Goal: Transaction & Acquisition: Book appointment/travel/reservation

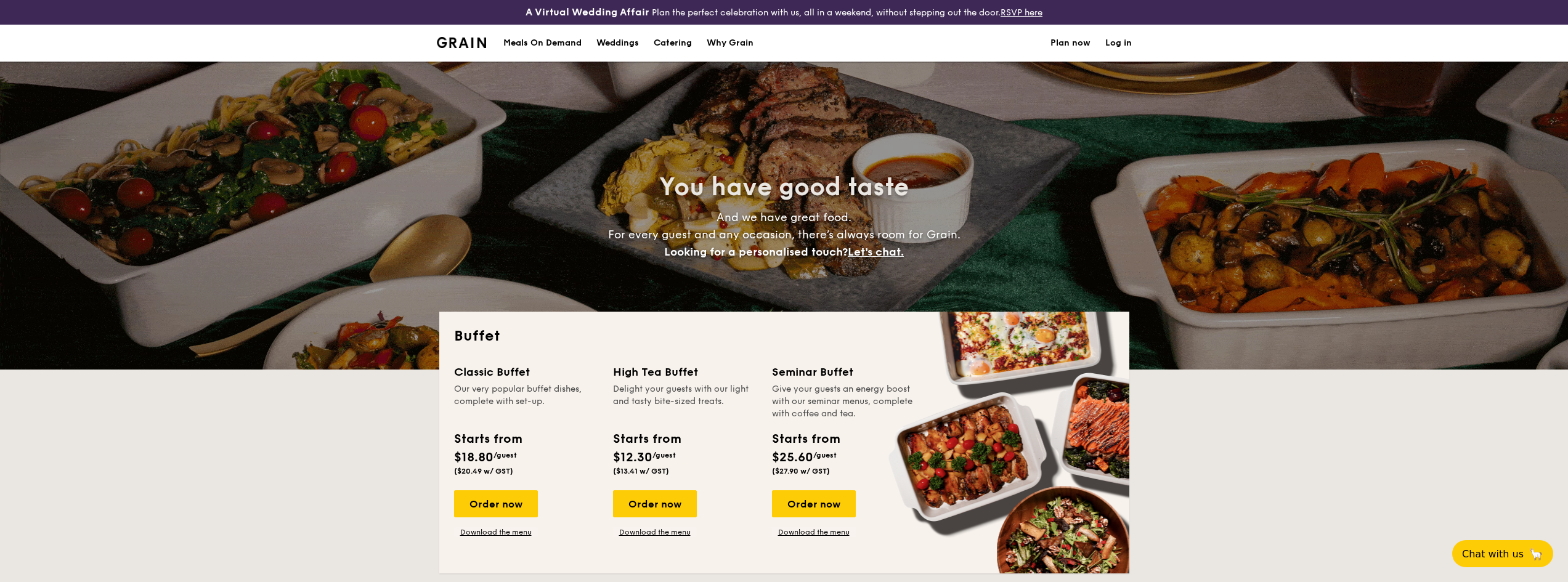
select select
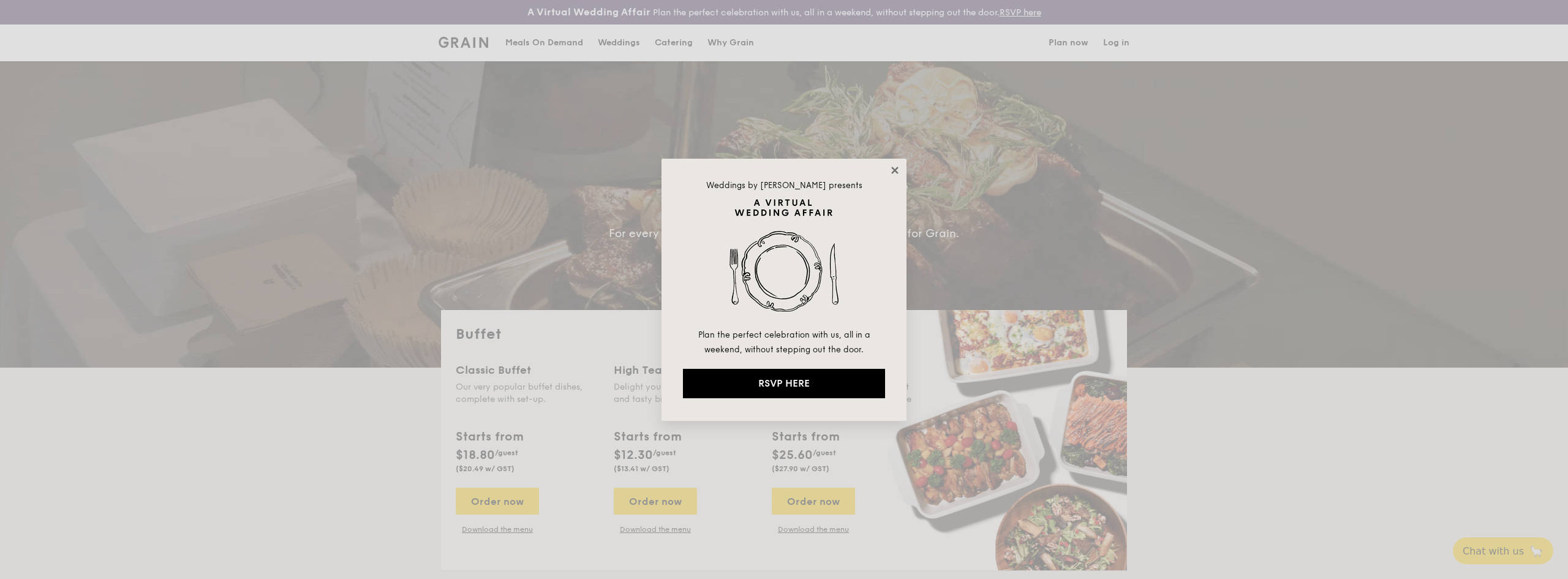
click at [898, 168] on icon at bounding box center [894, 170] width 6 height 6
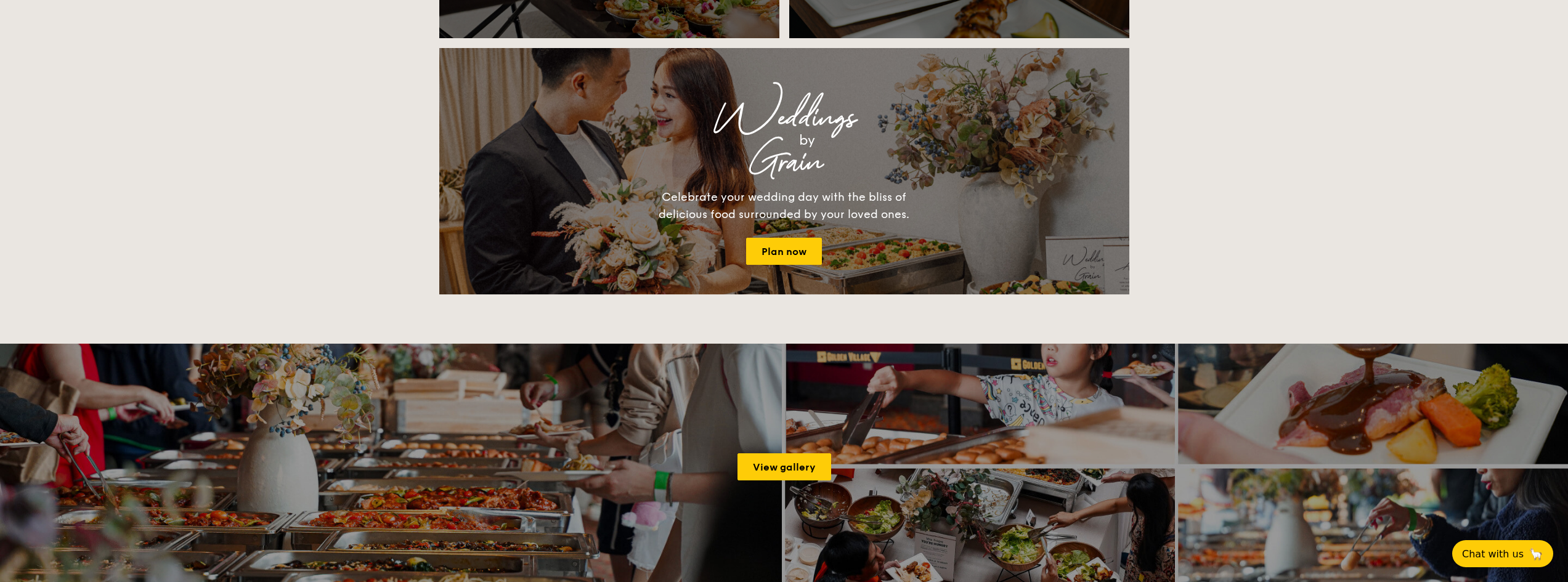
scroll to position [1540, 0]
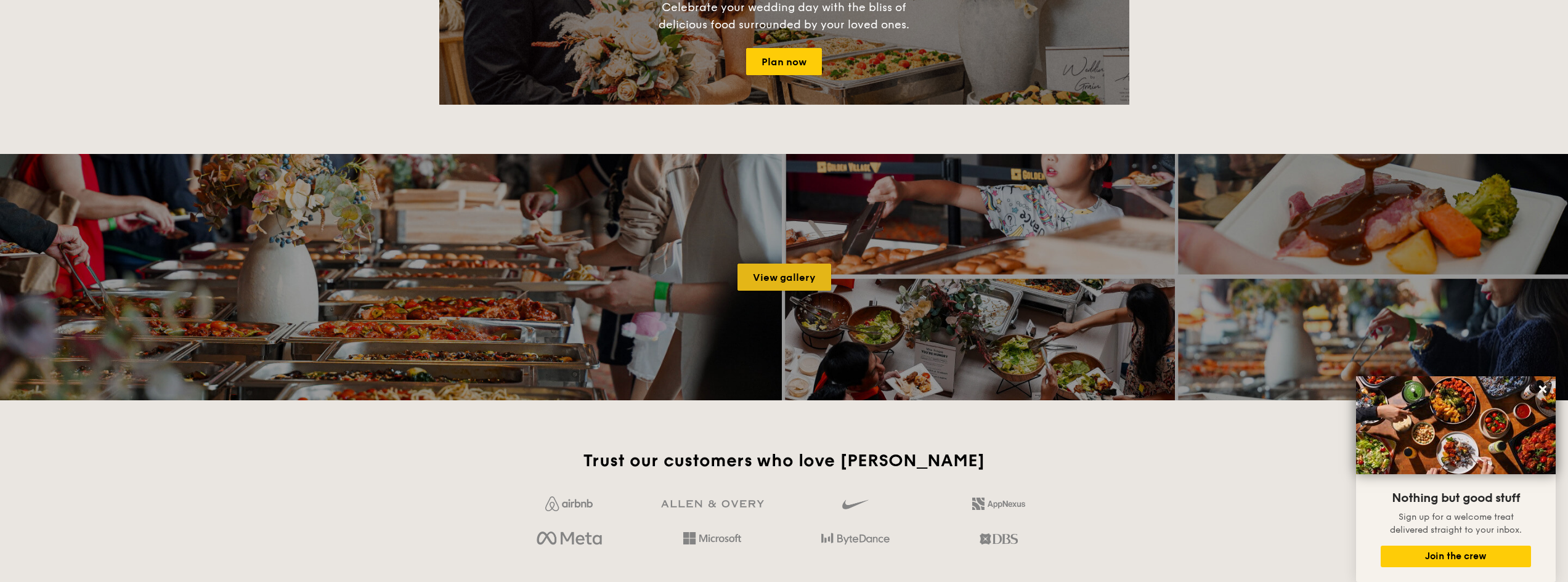
click at [776, 280] on link "View gallery" at bounding box center [784, 277] width 93 height 27
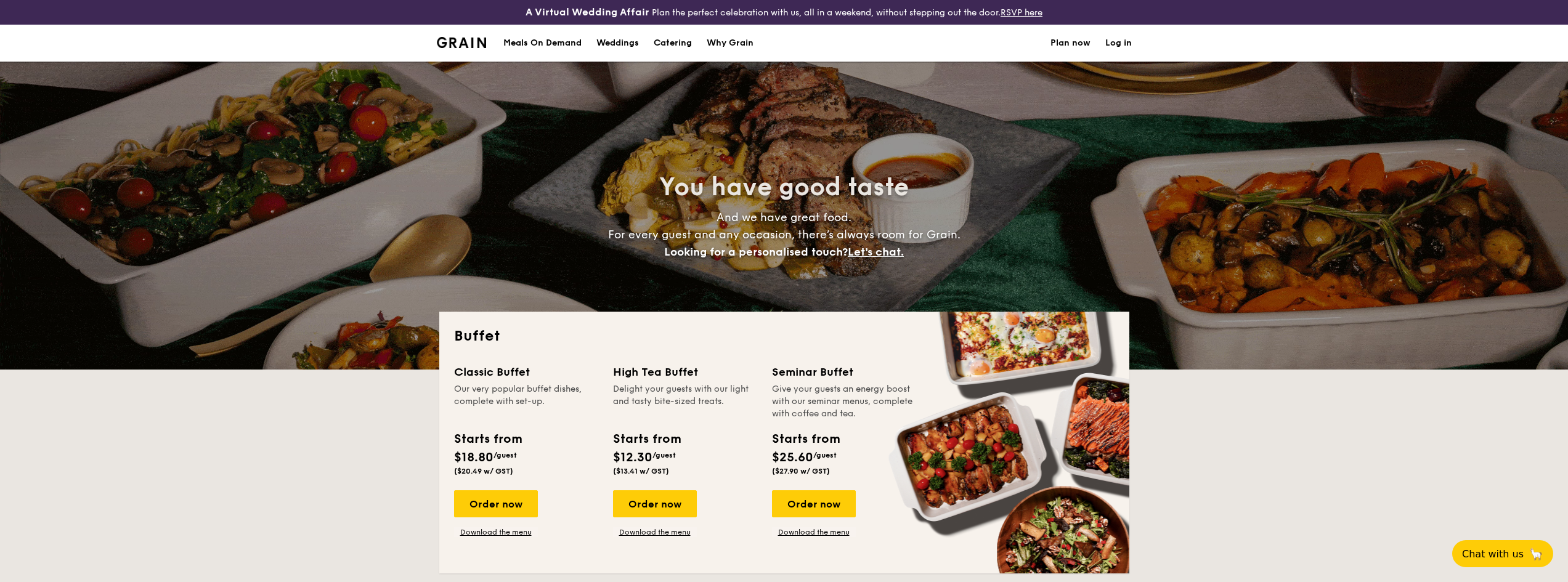
select select
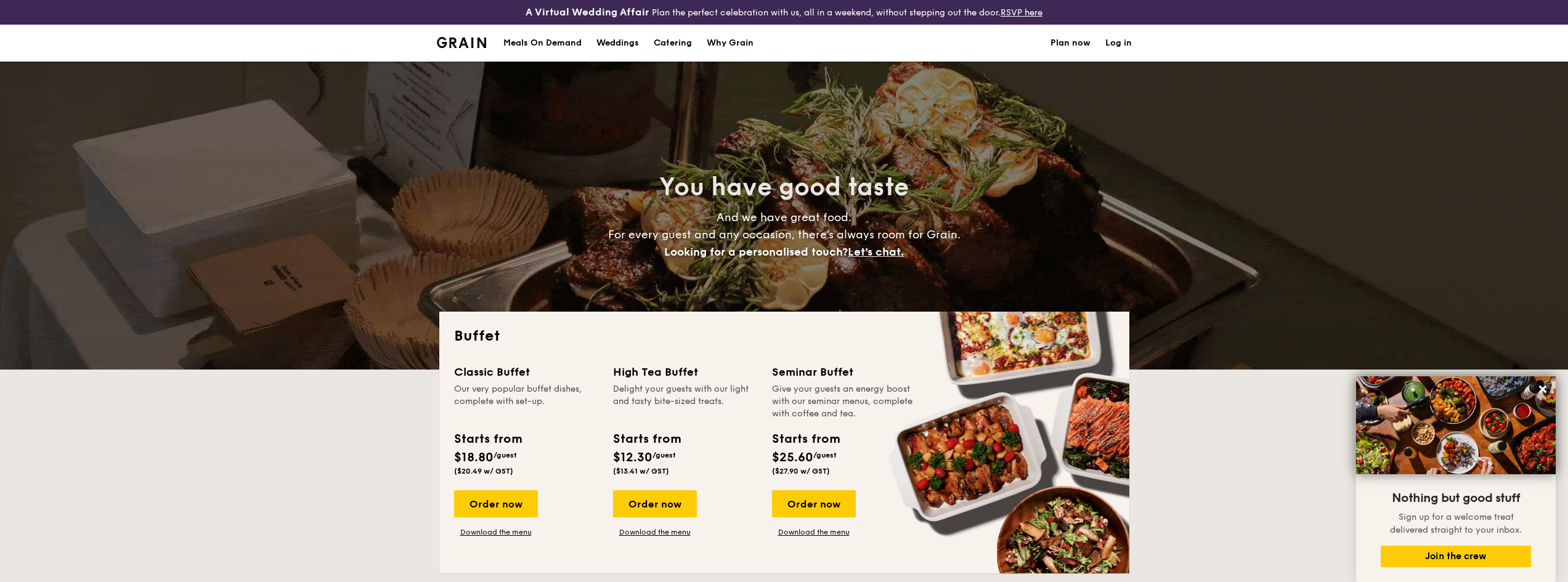
click at [474, 47] on img at bounding box center [461, 42] width 50 height 11
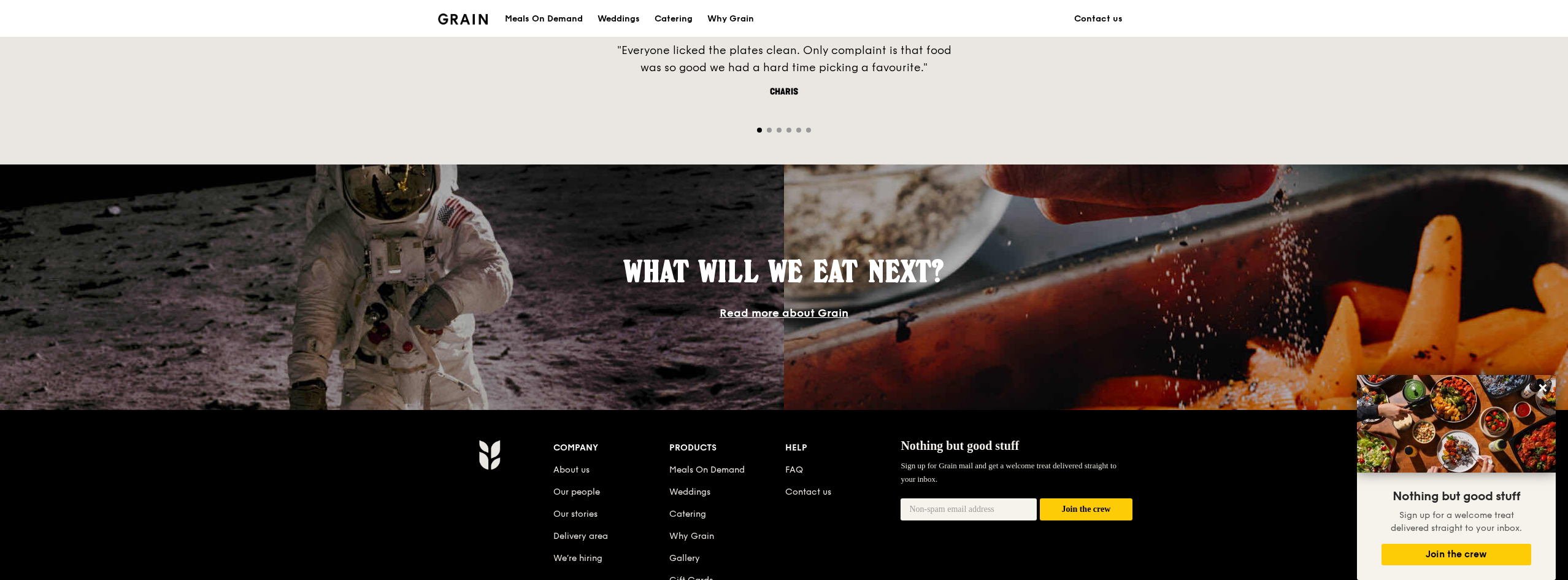
scroll to position [1114, 0]
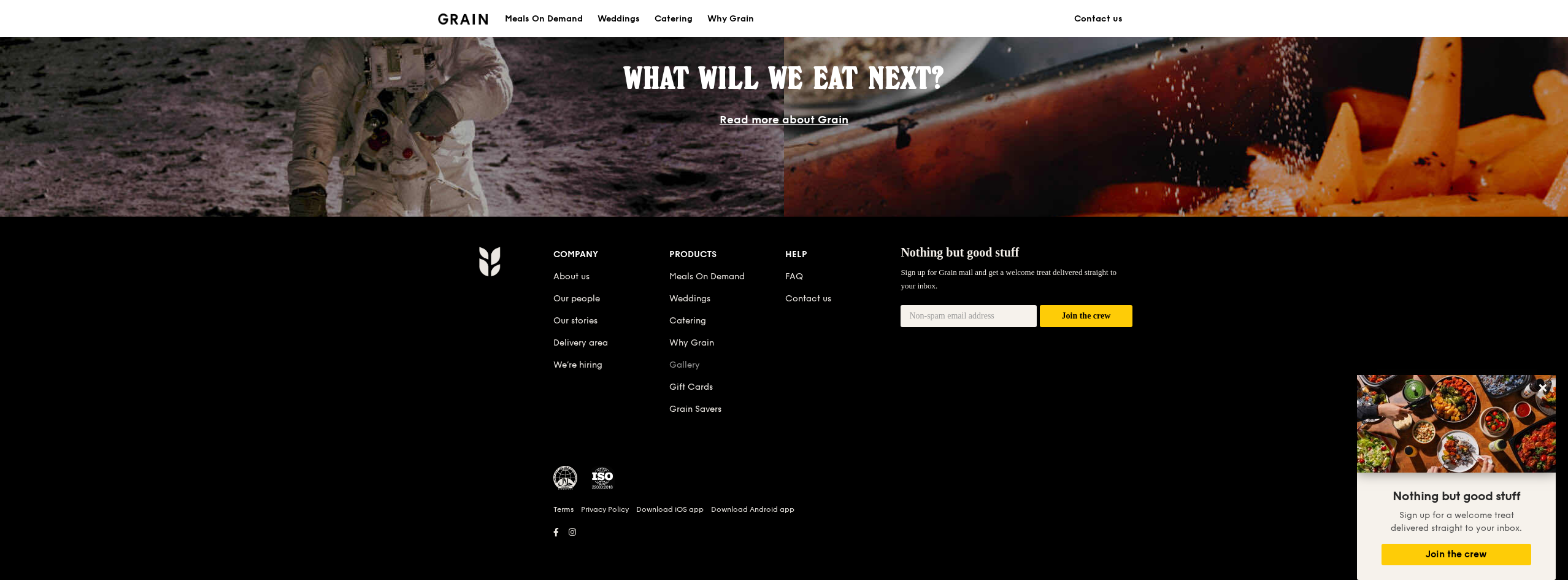
click at [692, 369] on link "Gallery" at bounding box center [684, 365] width 30 height 10
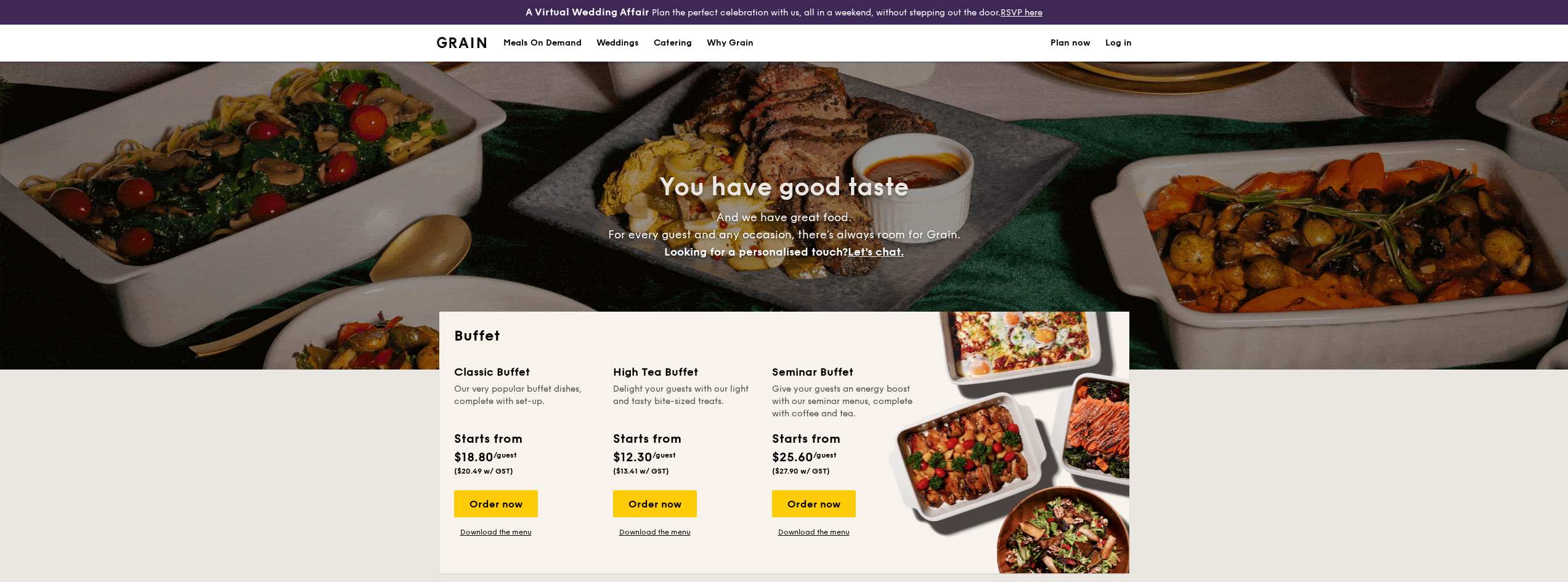
select select
